Goal: Find specific page/section: Find specific page/section

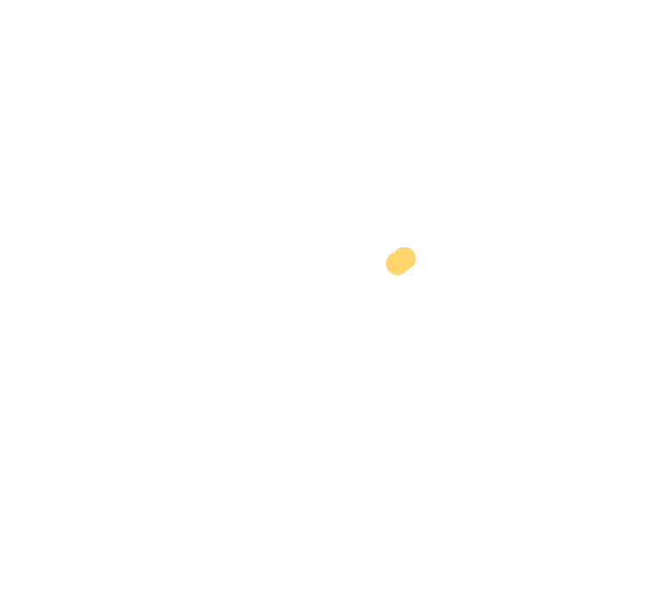
click at [529, 258] on div at bounding box center [337, 291] width 661 height 569
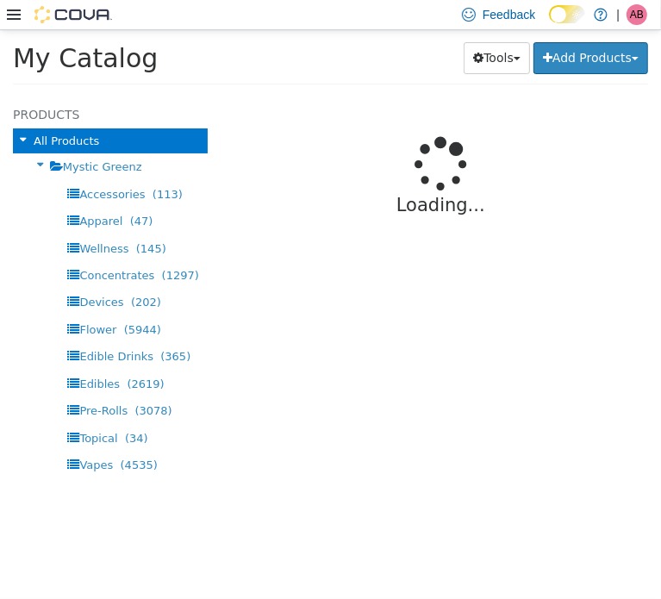
select select "**********"
